Goal: Task Accomplishment & Management: Manage account settings

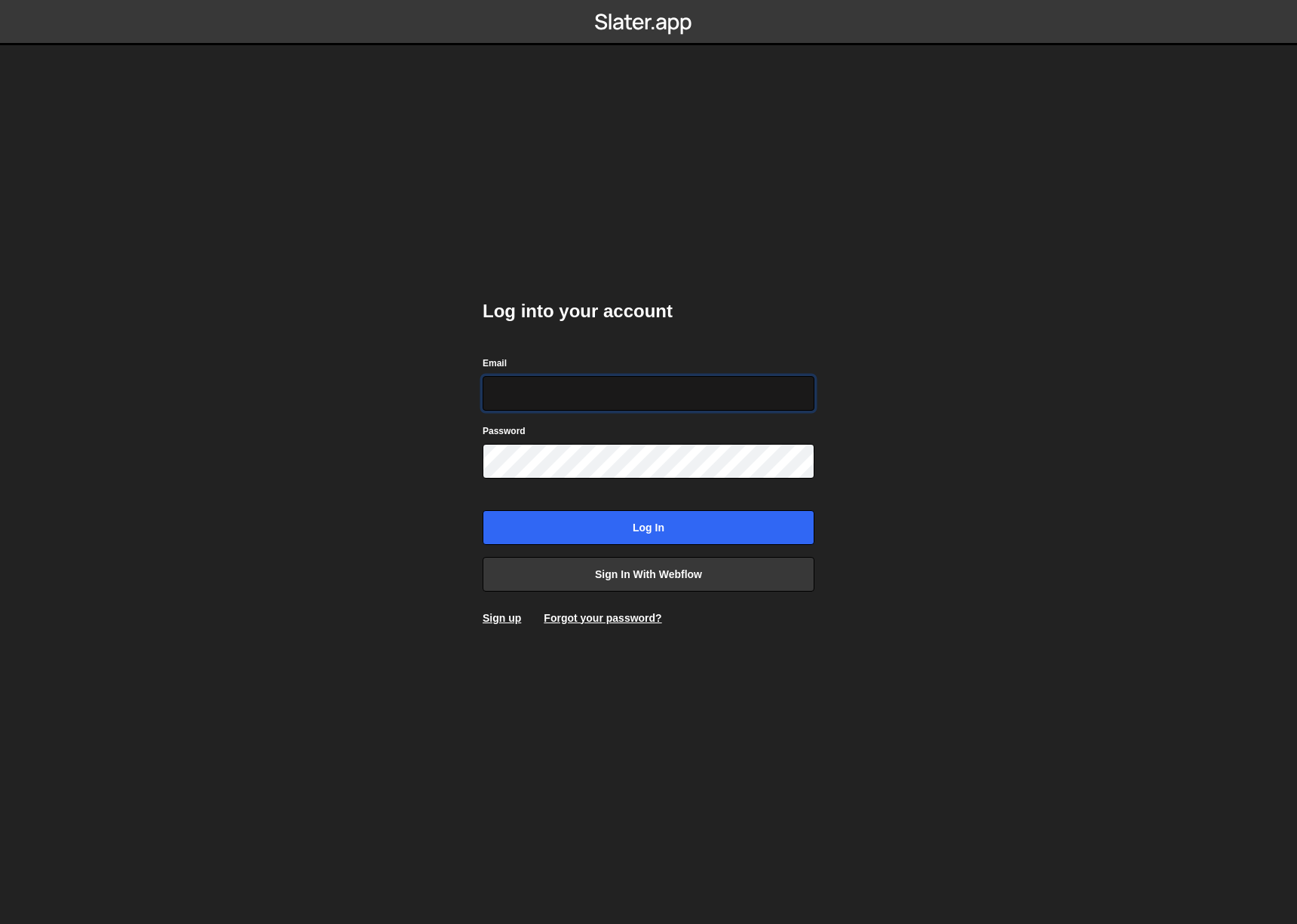
click at [654, 385] on input "Email" at bounding box center [648, 394] width 332 height 35
click at [613, 394] on input "Email" at bounding box center [648, 394] width 332 height 35
type input "[EMAIL_ADDRESS][DOMAIN_NAME]"
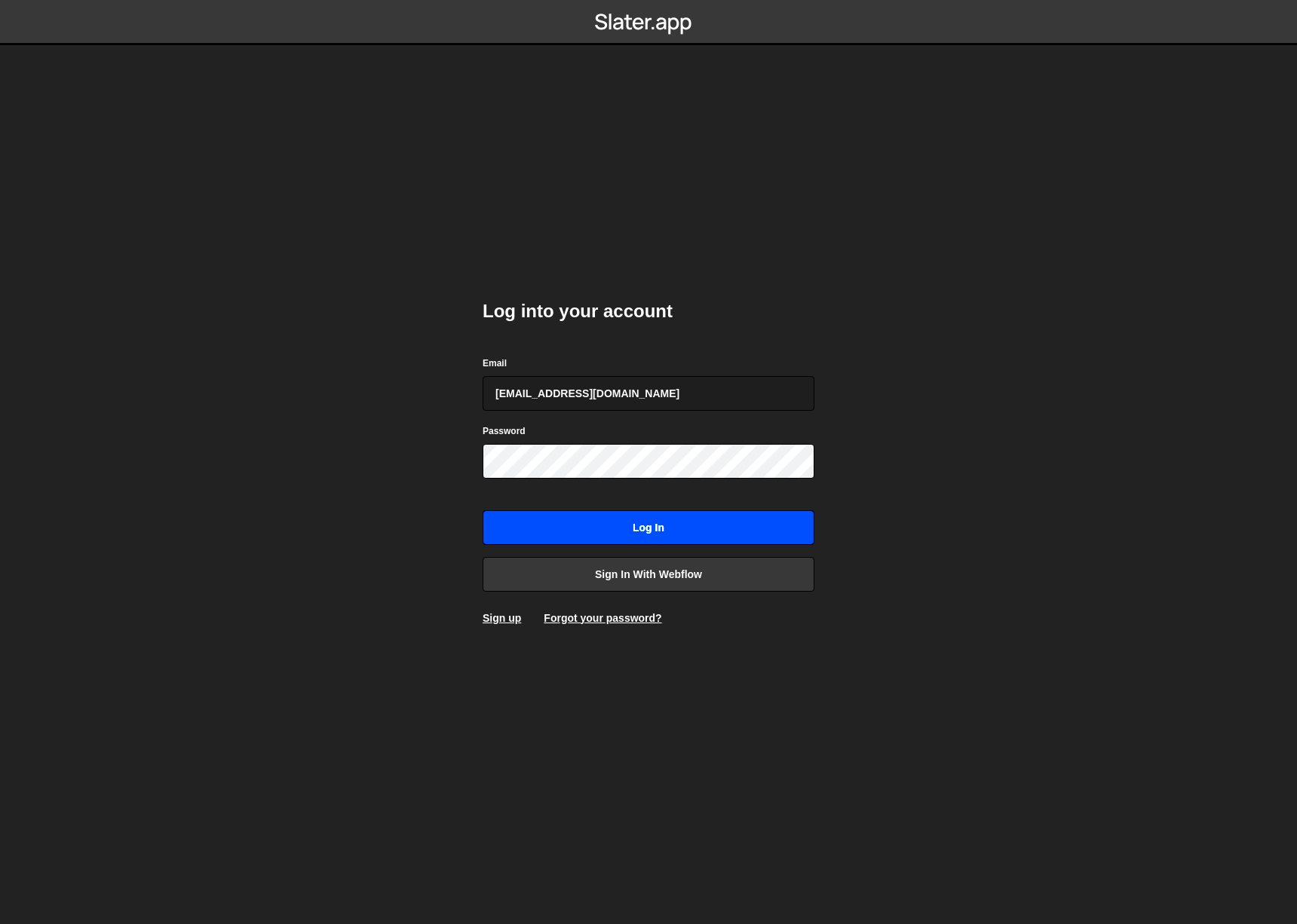
click at [731, 535] on input "Log in" at bounding box center [648, 528] width 332 height 35
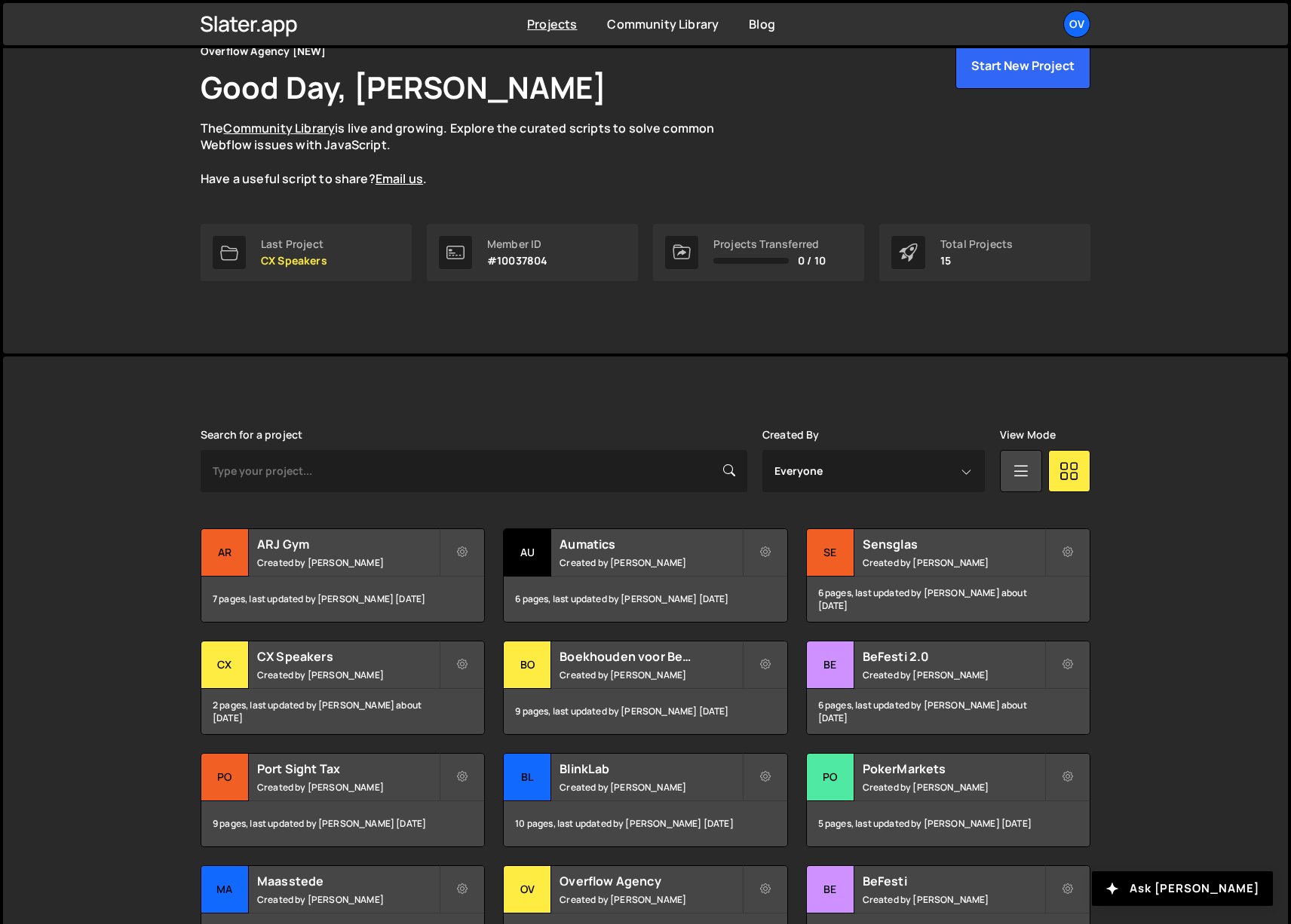
scroll to position [234, 0]
